Goal: Check status

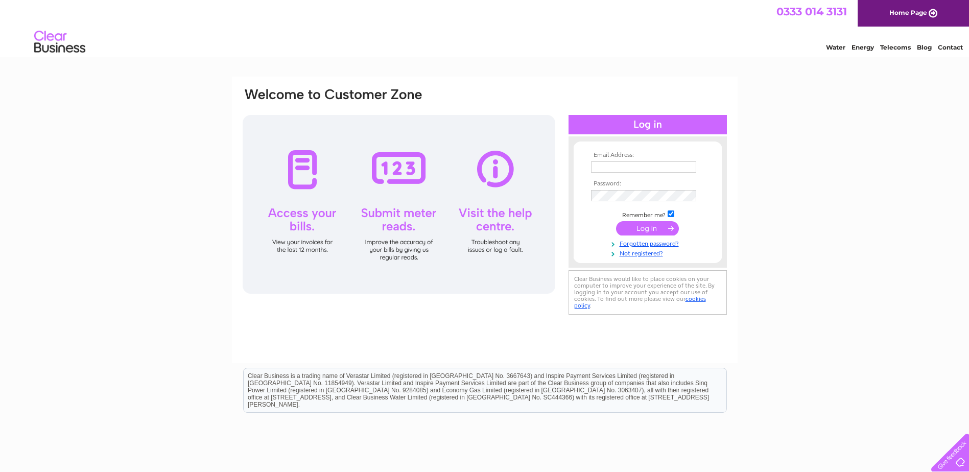
type input "[EMAIL_ADDRESS][DOMAIN_NAME]"
click at [646, 227] on input "submit" at bounding box center [647, 228] width 63 height 14
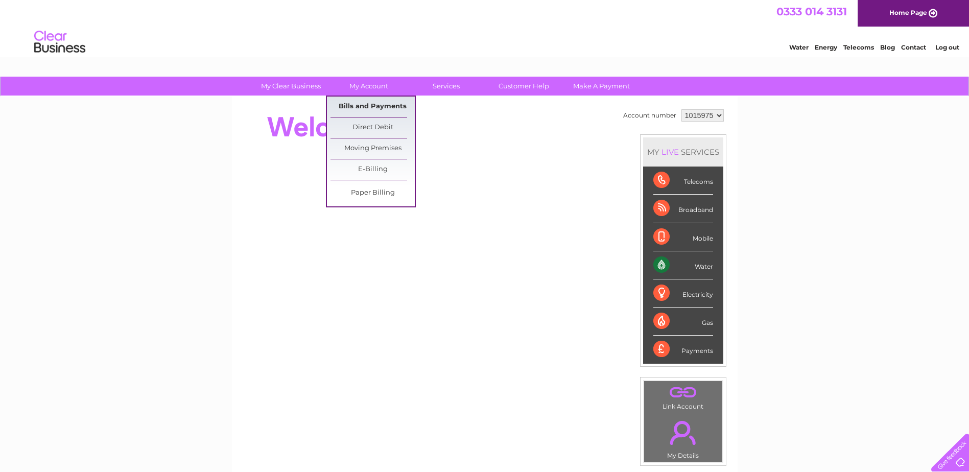
click at [371, 104] on link "Bills and Payments" at bounding box center [372, 107] width 84 height 20
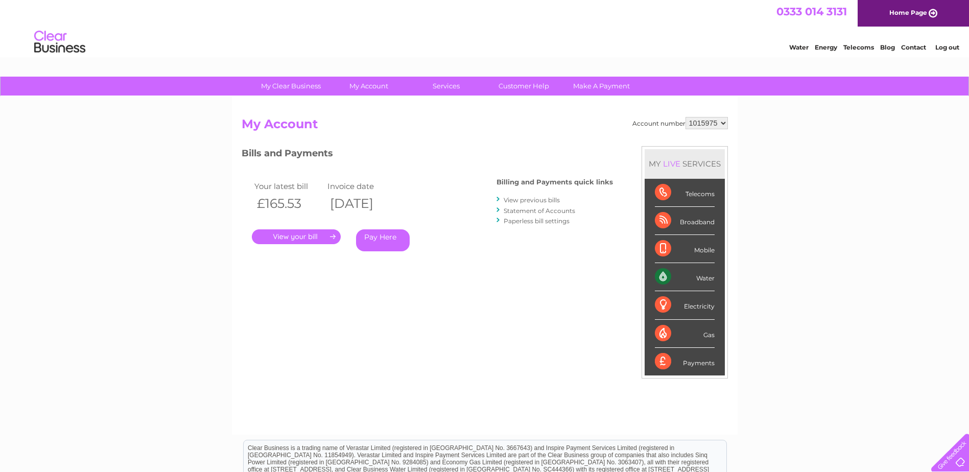
click at [518, 199] on link "View previous bills" at bounding box center [532, 200] width 56 height 8
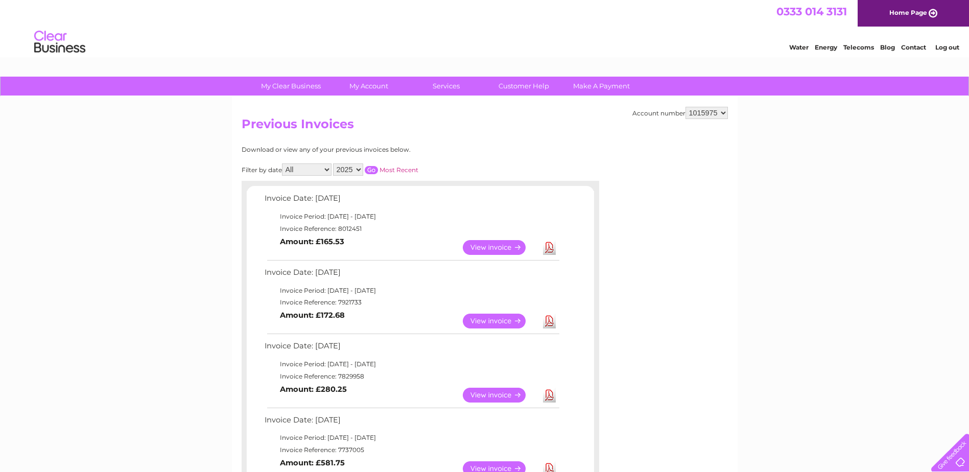
click at [724, 111] on select "1015975" at bounding box center [706, 113] width 42 height 12
click at [521, 125] on h2 "Previous Invoices" at bounding box center [485, 126] width 486 height 19
